Goal: Navigation & Orientation: Find specific page/section

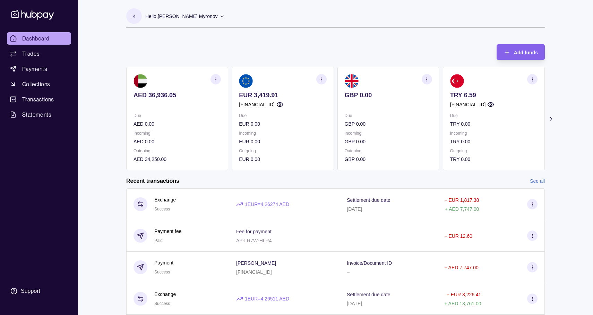
click at [550, 120] on icon at bounding box center [550, 118] width 7 height 7
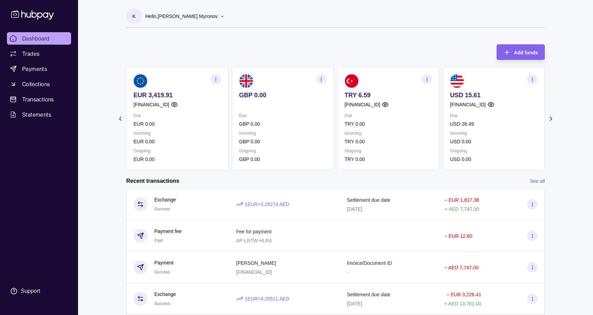
click at [118, 117] on icon at bounding box center [120, 118] width 7 height 7
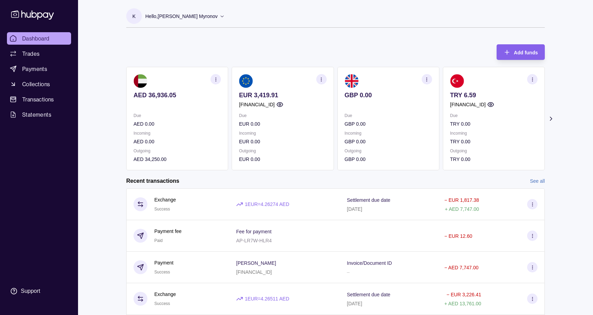
click at [551, 120] on icon at bounding box center [550, 118] width 7 height 7
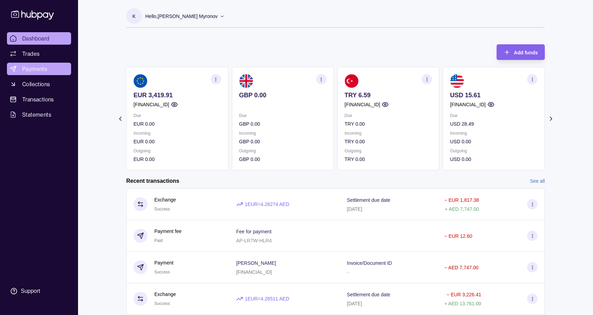
click at [33, 70] on span "Payments" at bounding box center [34, 69] width 25 height 8
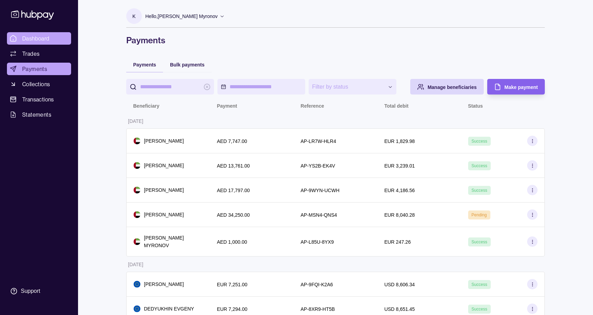
click at [42, 38] on span "Dashboard" at bounding box center [35, 38] width 27 height 8
